Goal: Find specific page/section: Find specific page/section

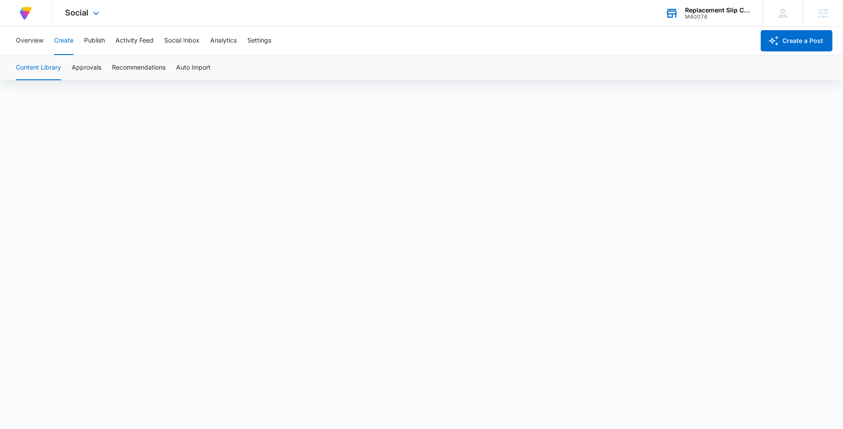
click at [694, 11] on div "Replacement Slip Cover Outlet" at bounding box center [717, 10] width 65 height 7
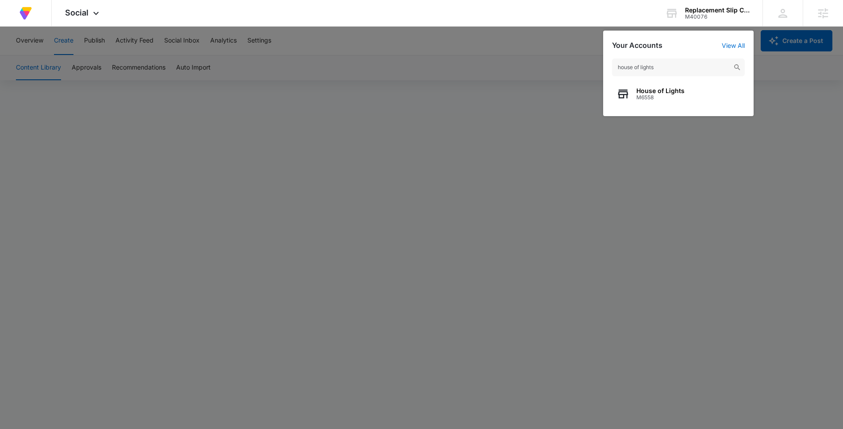
type input "house of lights"
click at [657, 92] on span "House of Lights" at bounding box center [661, 90] width 48 height 7
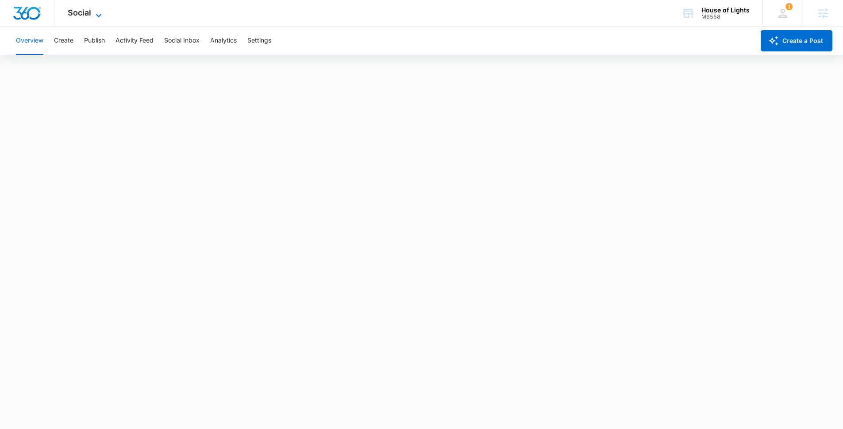
click at [87, 10] on span "Social" at bounding box center [79, 12] width 23 height 9
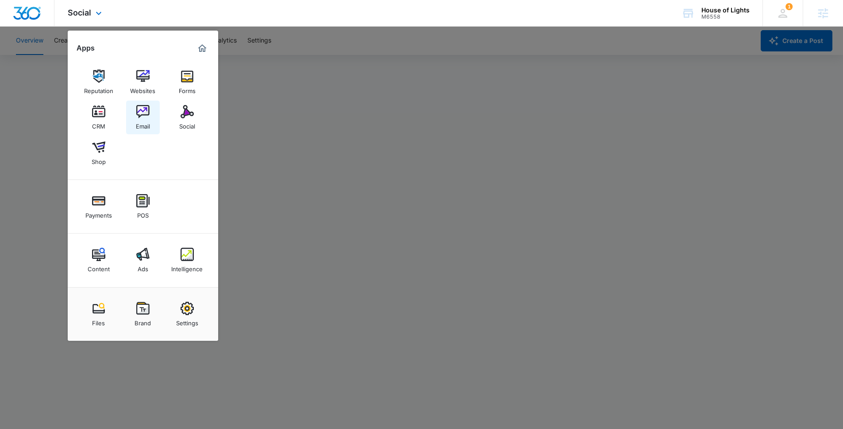
click at [143, 117] on img at bounding box center [142, 111] width 13 height 13
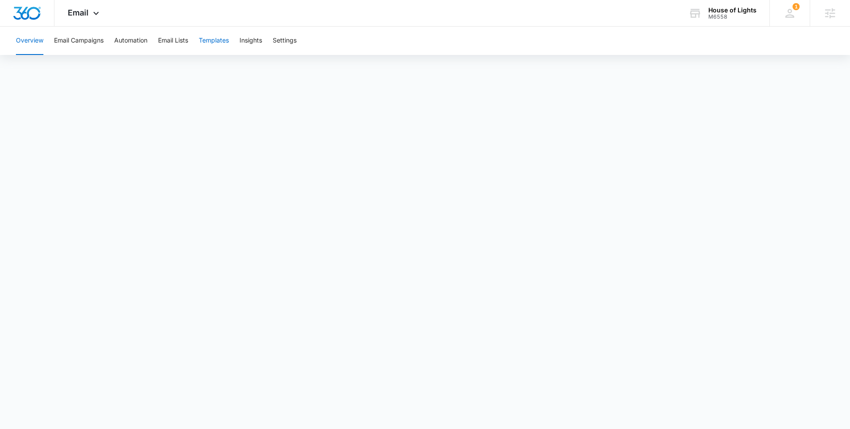
click at [223, 42] on button "Templates" at bounding box center [214, 41] width 30 height 28
click at [716, 19] on div "M6558" at bounding box center [732, 17] width 48 height 6
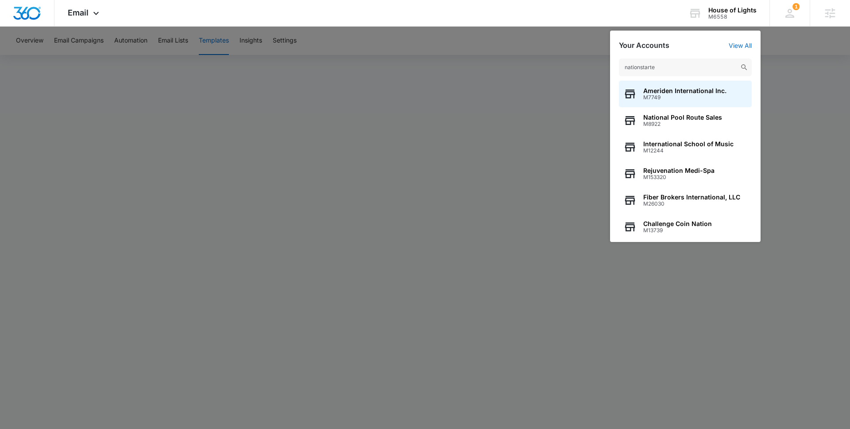
type input "nationstarter"
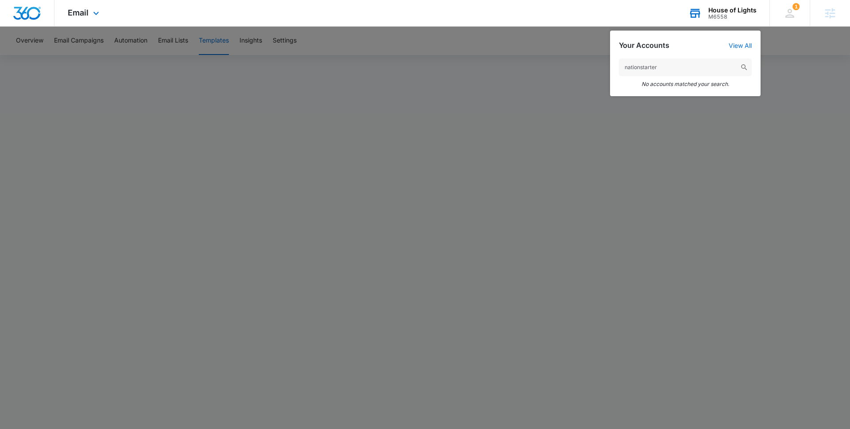
click at [640, 67] on input "nationstarter" at bounding box center [685, 67] width 133 height 18
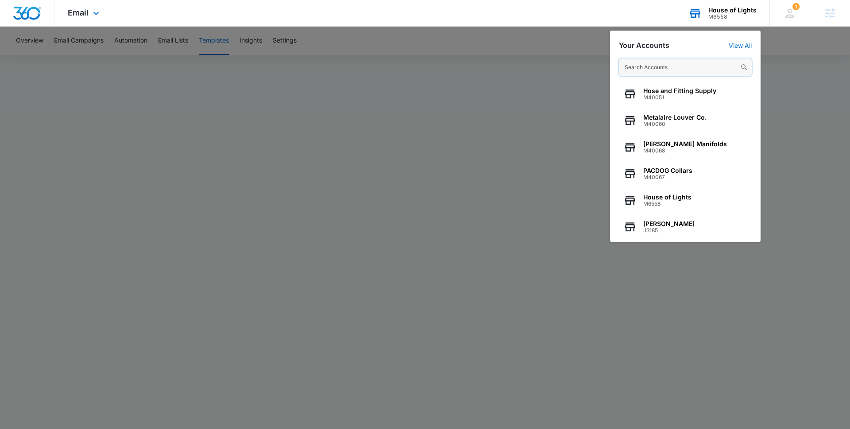
type input ","
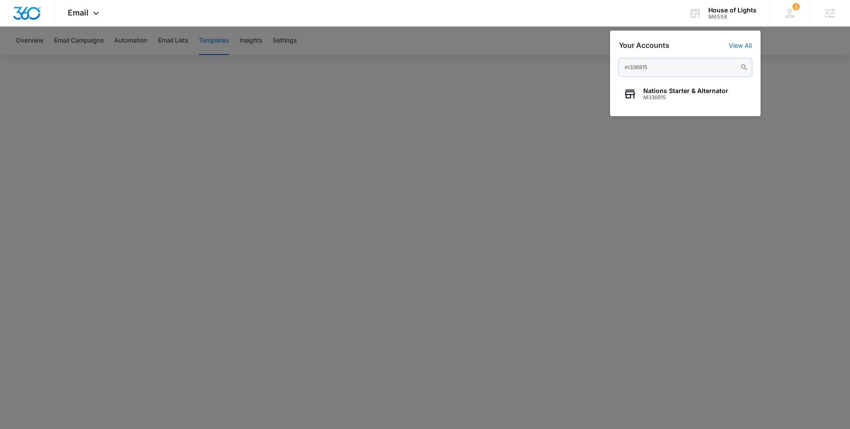
type input "m336915"
click at [328, 101] on div at bounding box center [425, 214] width 850 height 429
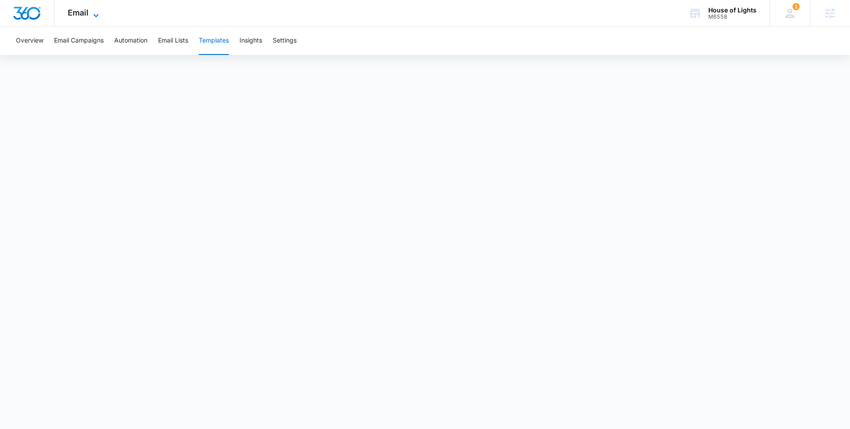
click at [93, 11] on icon at bounding box center [96, 15] width 11 height 11
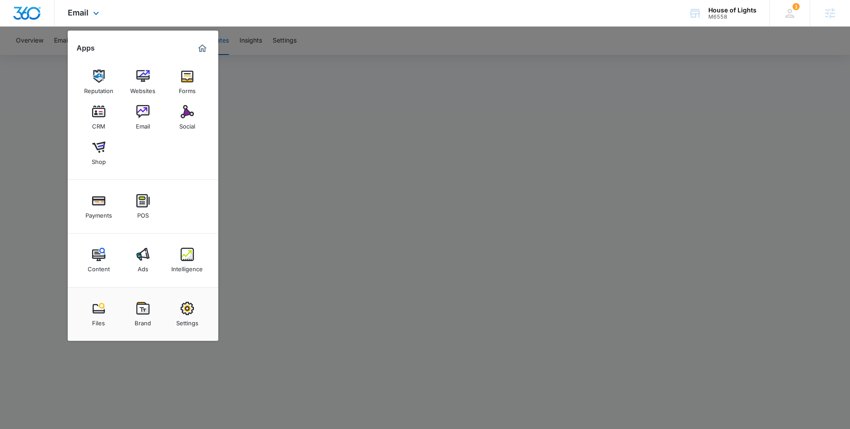
click at [208, 53] on div "Marketing 360® Dashboard" at bounding box center [202, 48] width 14 height 14
